Goal: Go to known website: Access a specific website the user already knows

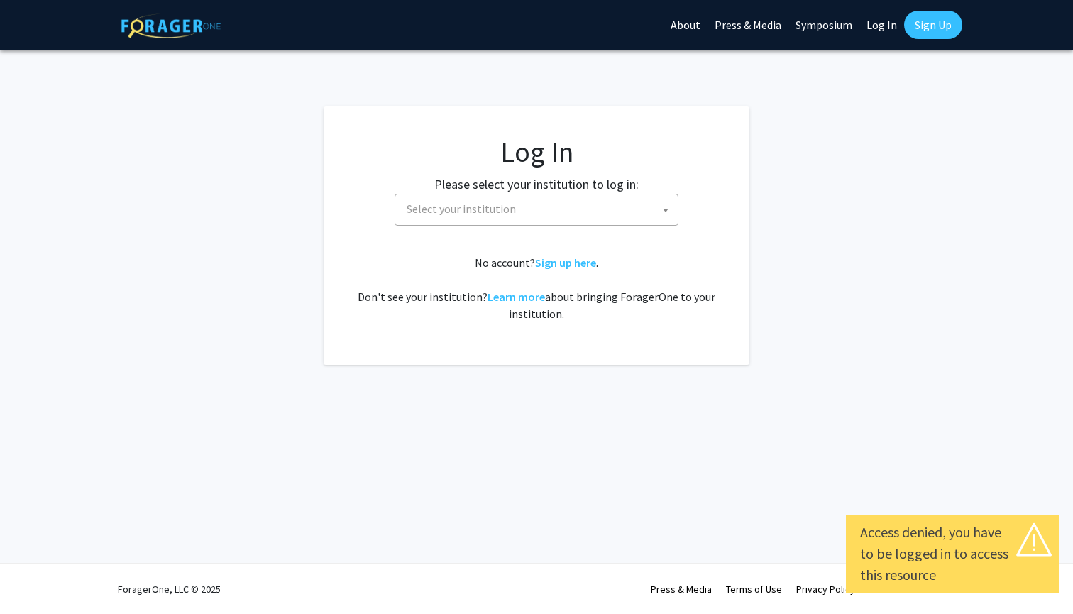
select select
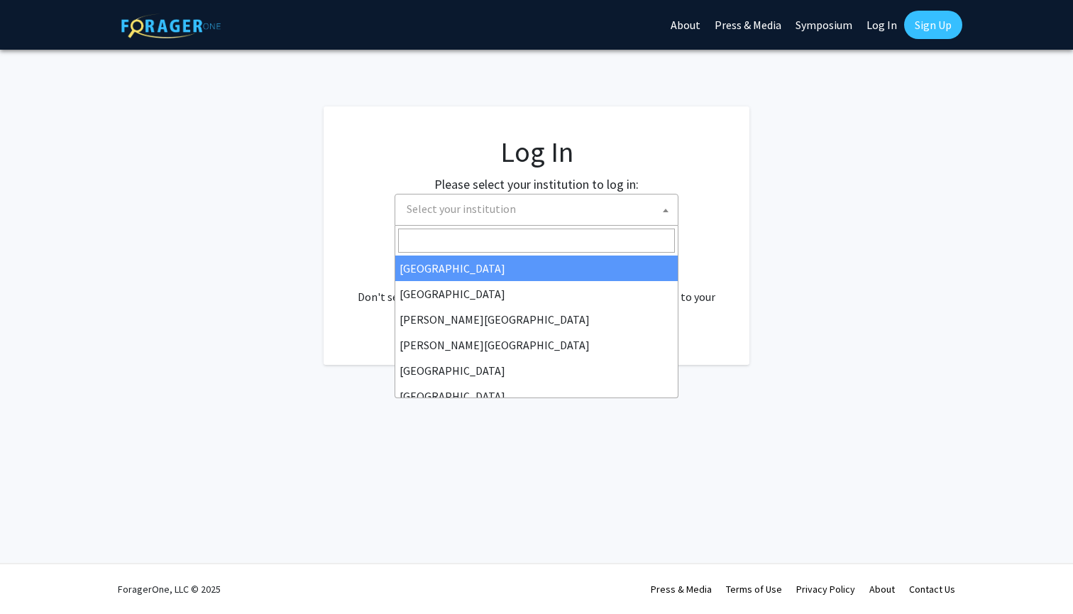
click at [556, 216] on span "Select your institution" at bounding box center [539, 208] width 277 height 29
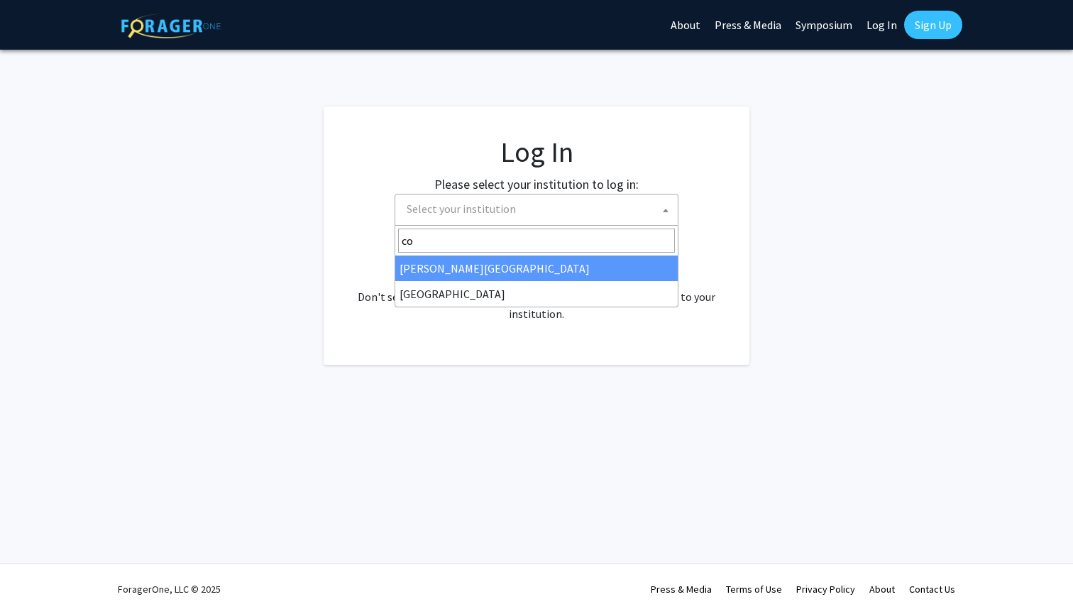
type input "c"
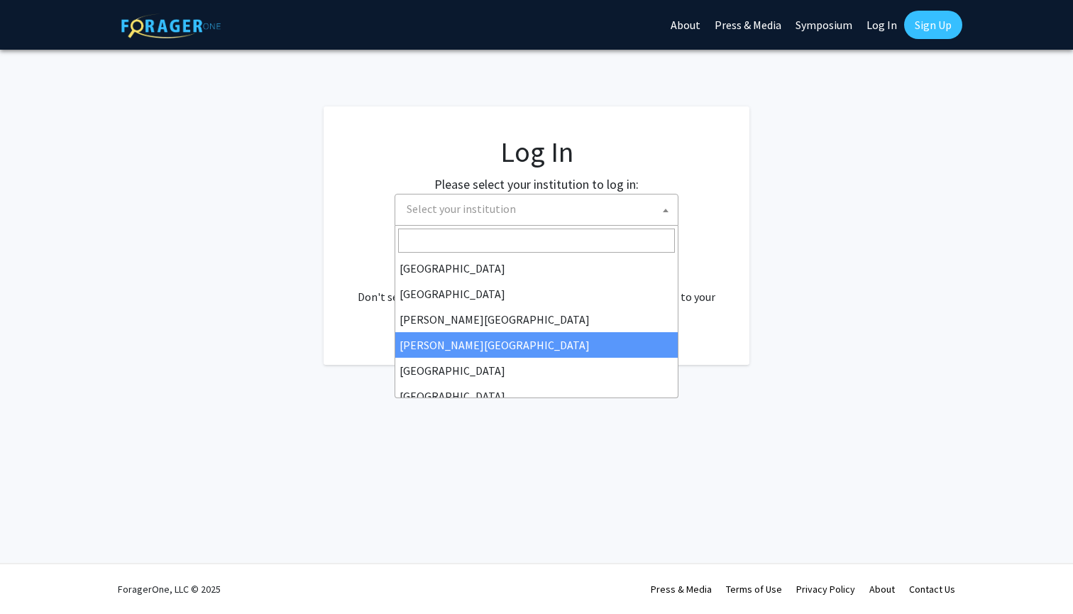
click at [344, 314] on fg-card "Log In Please select your institution to log in: [GEOGRAPHIC_DATA] [GEOGRAPHIC_…" at bounding box center [537, 235] width 426 height 258
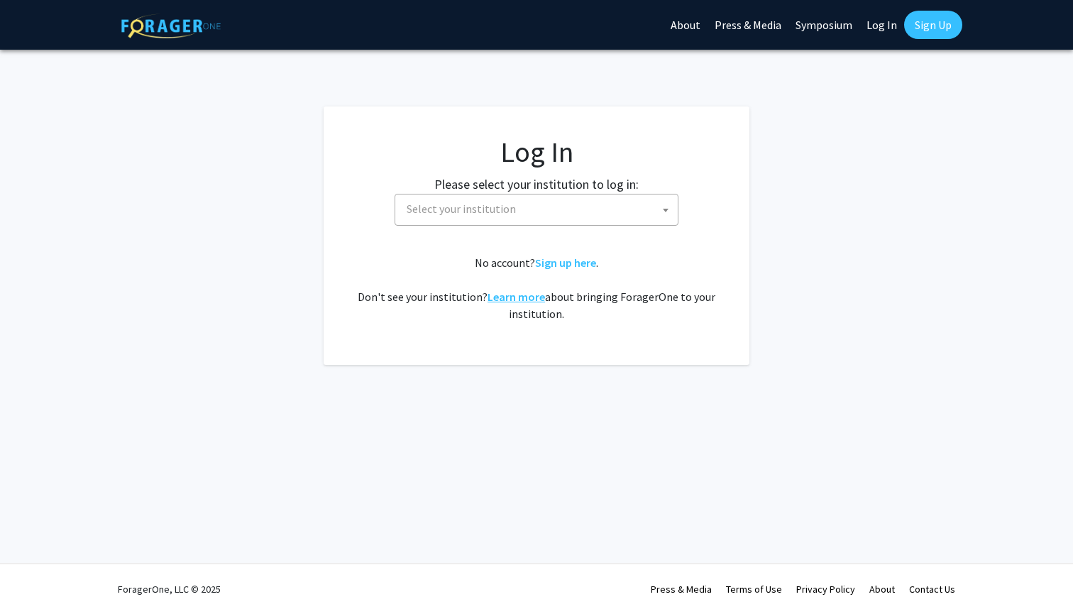
click at [522, 298] on link "Learn more" at bounding box center [516, 297] width 57 height 14
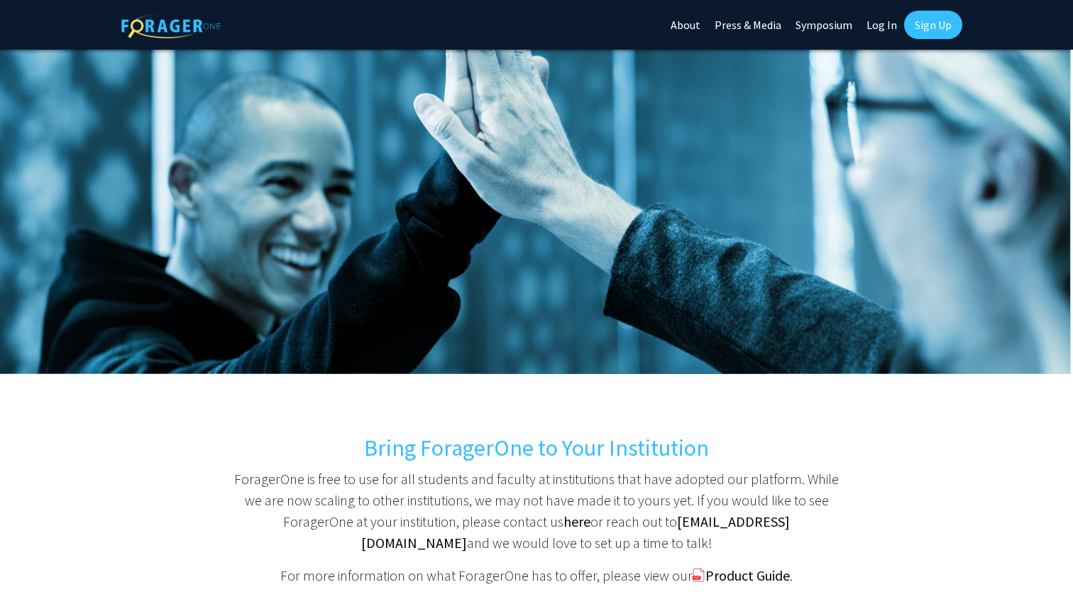
click at [890, 26] on link "Log In" at bounding box center [882, 25] width 45 height 50
select select
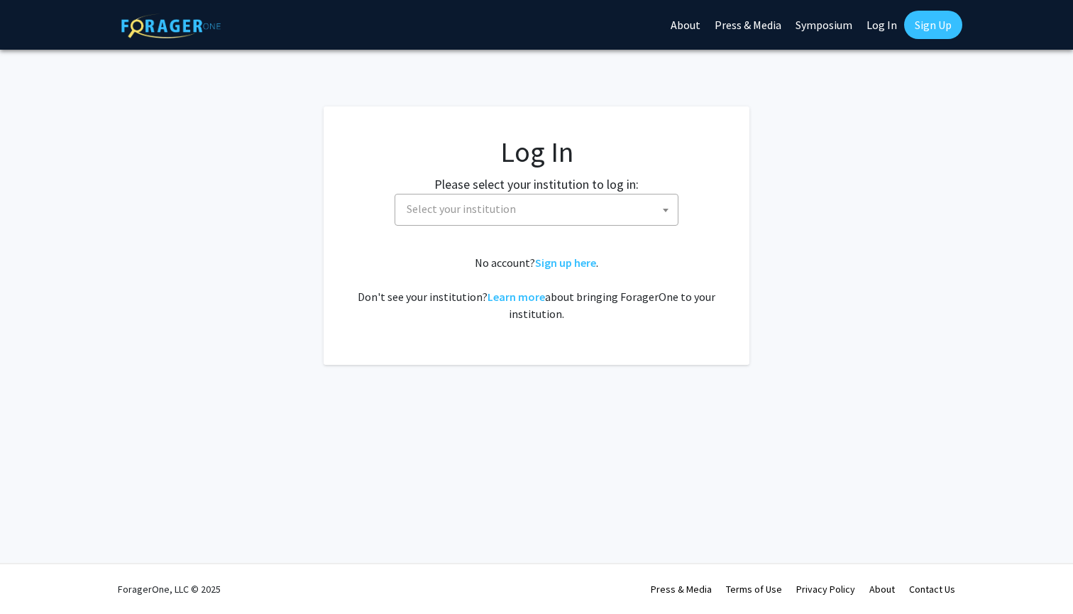
click at [488, 192] on label "Please select your institution to log in:" at bounding box center [536, 184] width 204 height 19
click at [485, 204] on span "Select your institution" at bounding box center [461, 209] width 109 height 14
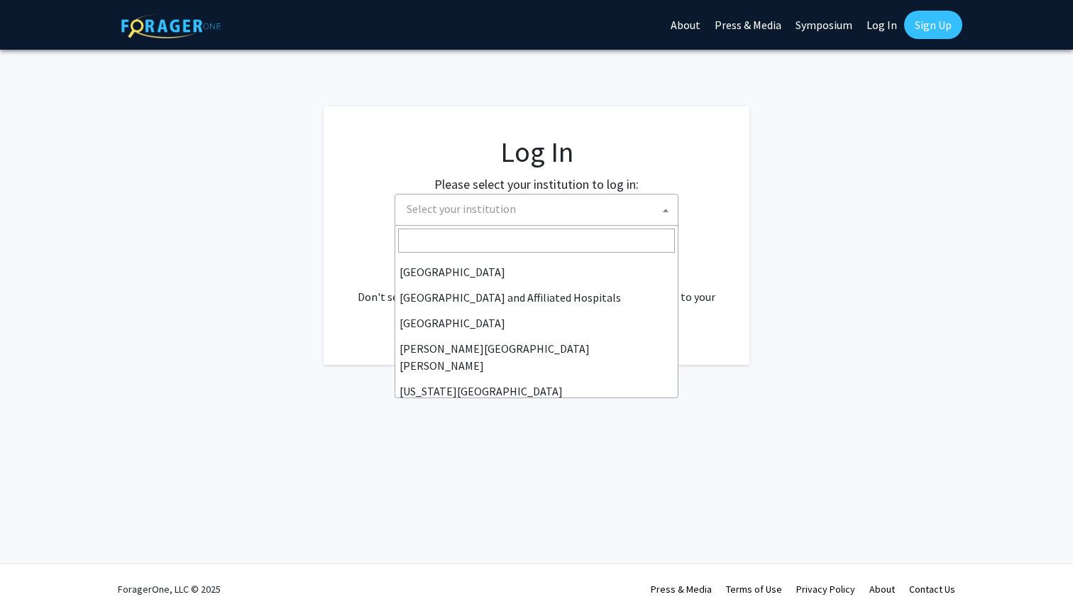
scroll to position [123, 0]
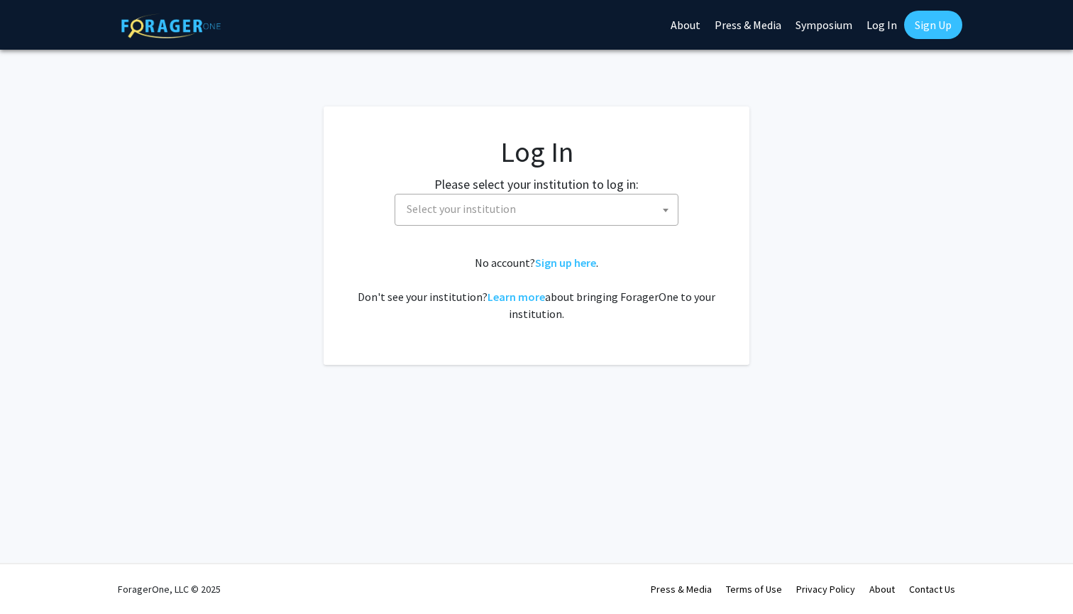
select select
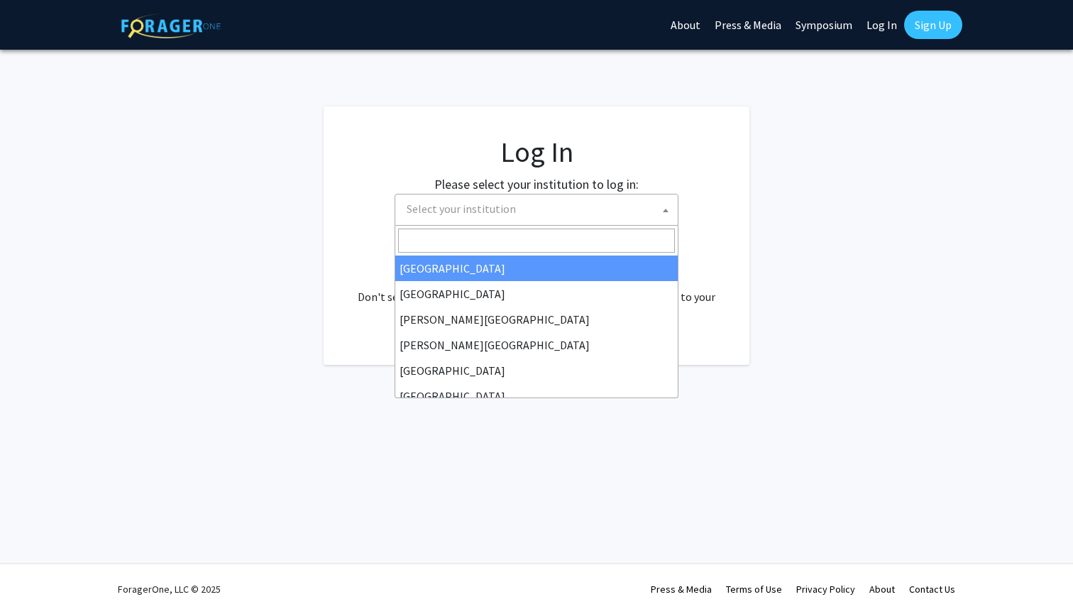
click at [496, 204] on span "Select your institution" at bounding box center [461, 209] width 109 height 14
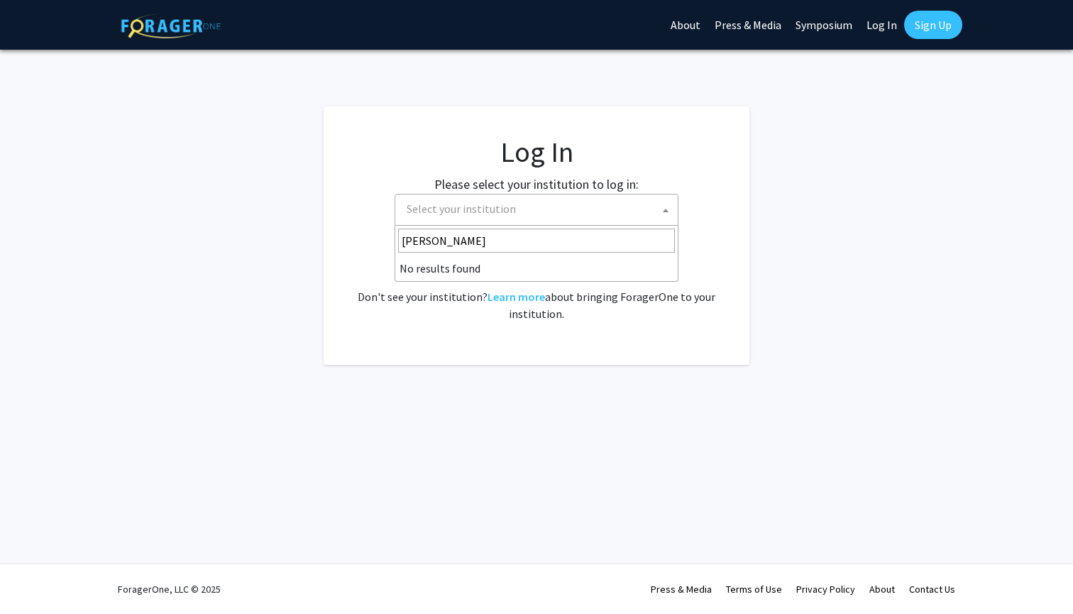
type input "cornell"
